Goal: Find contact information: Find contact information

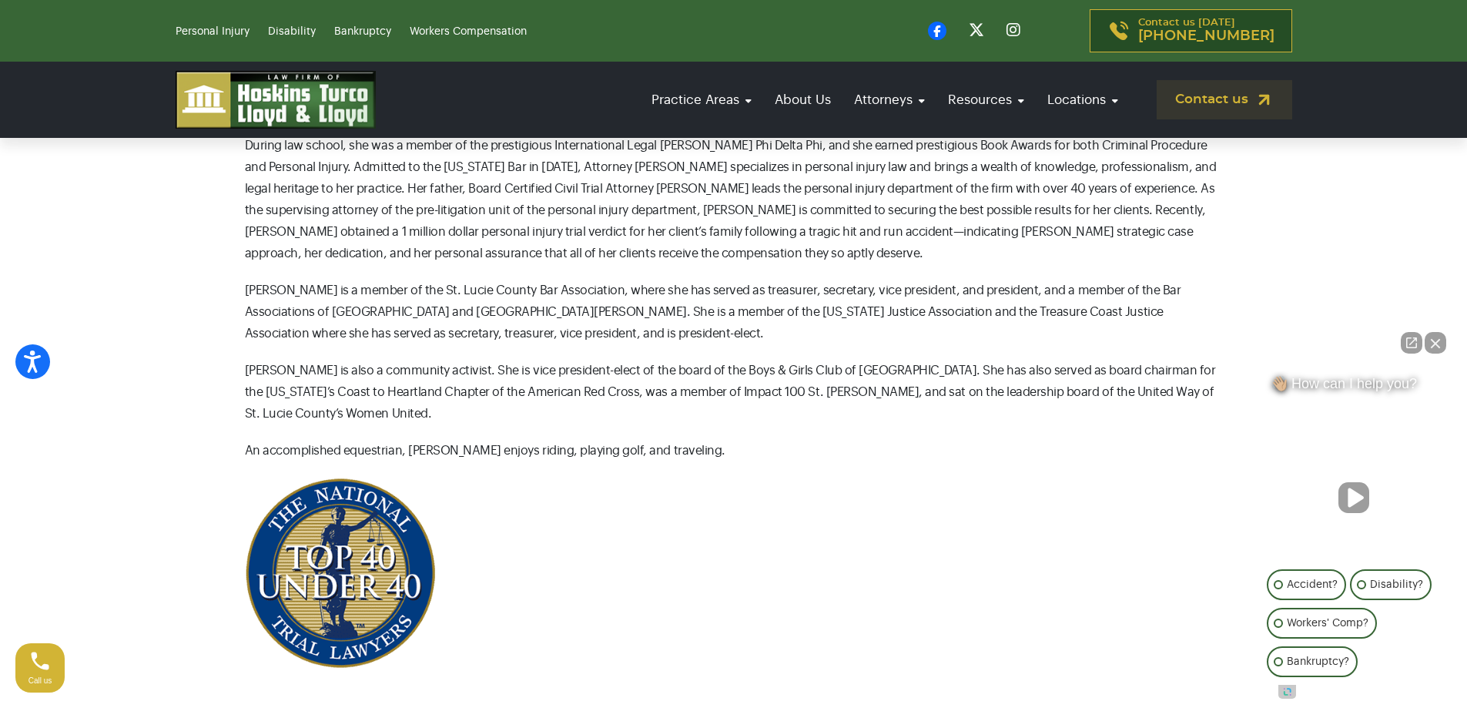
scroll to position [770, 0]
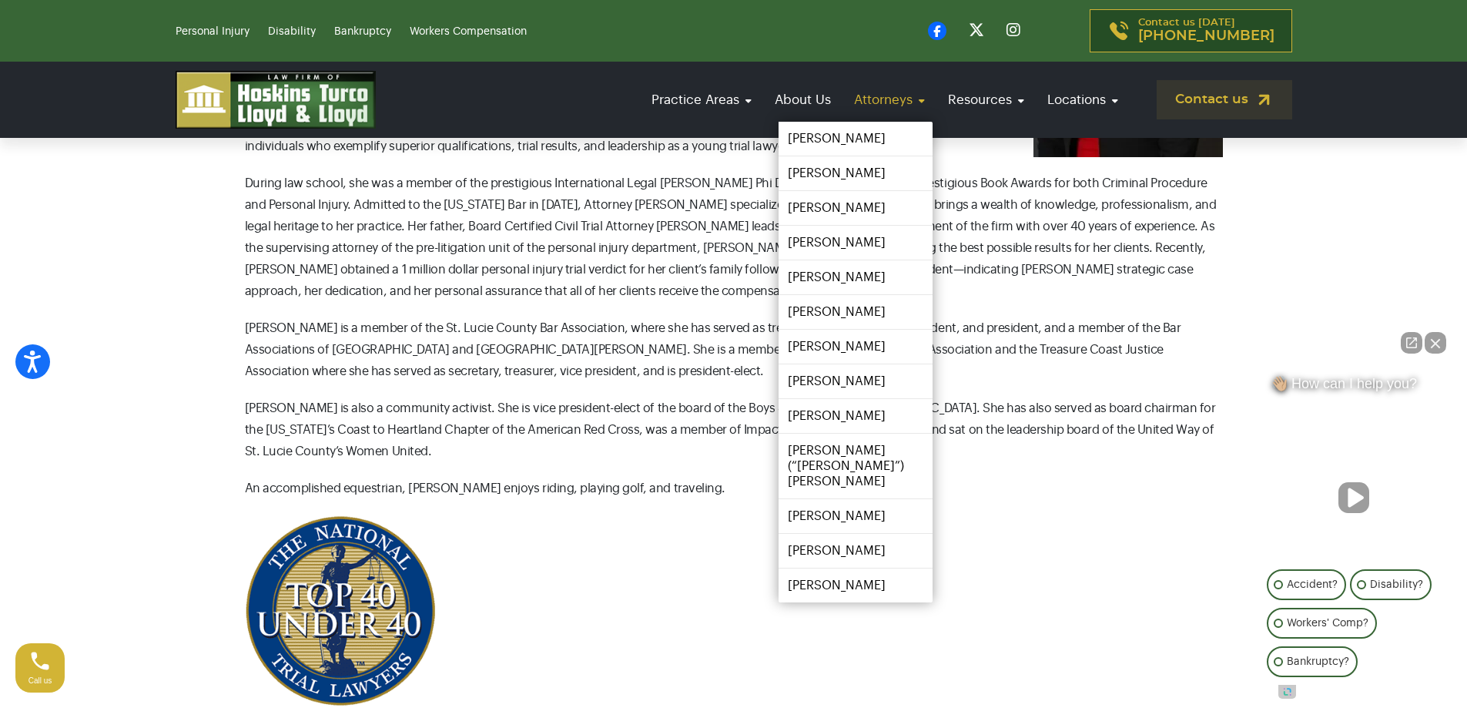
click at [905, 100] on link "Attorneys" at bounding box center [889, 100] width 86 height 44
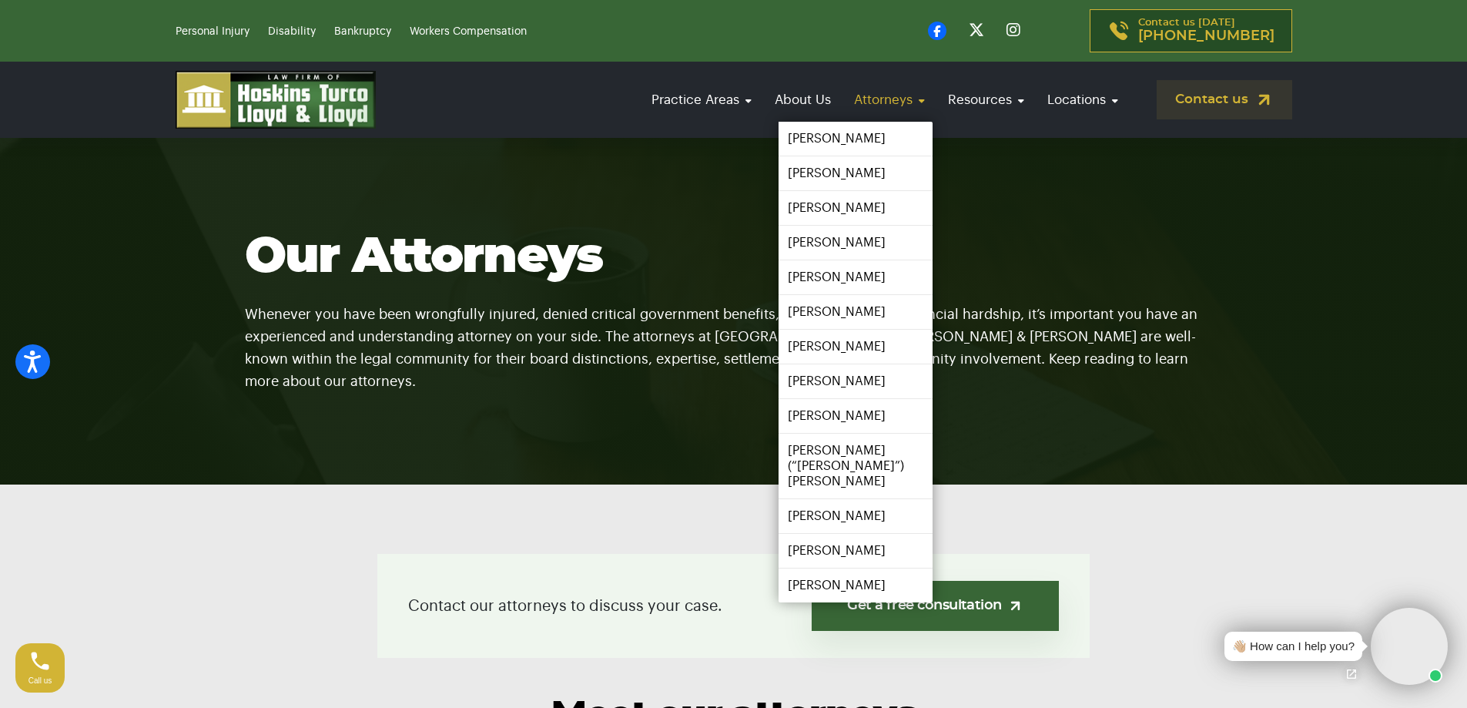
click at [886, 98] on link "Attorneys" at bounding box center [889, 100] width 86 height 44
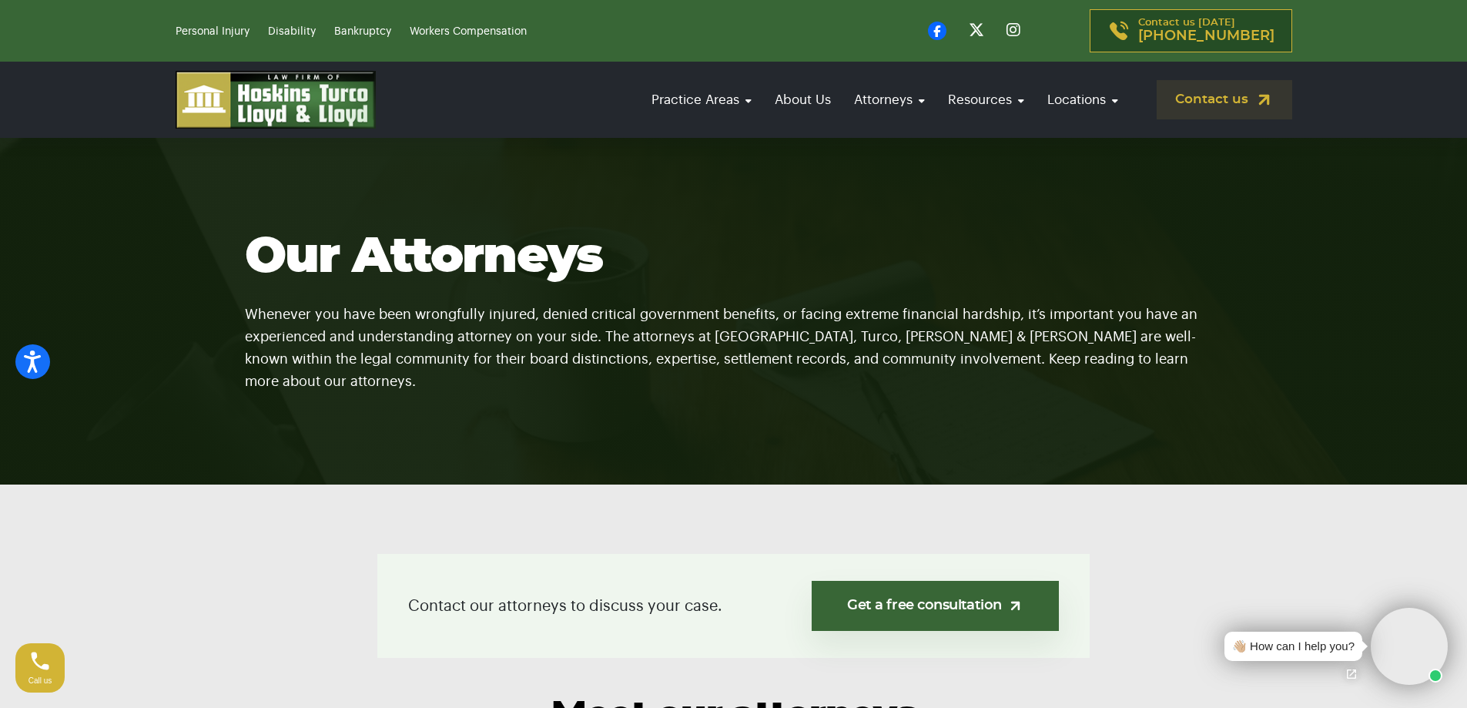
click at [1352, 673] on link "Open chat" at bounding box center [1351, 674] width 32 height 32
